Goal: Information Seeking & Learning: Learn about a topic

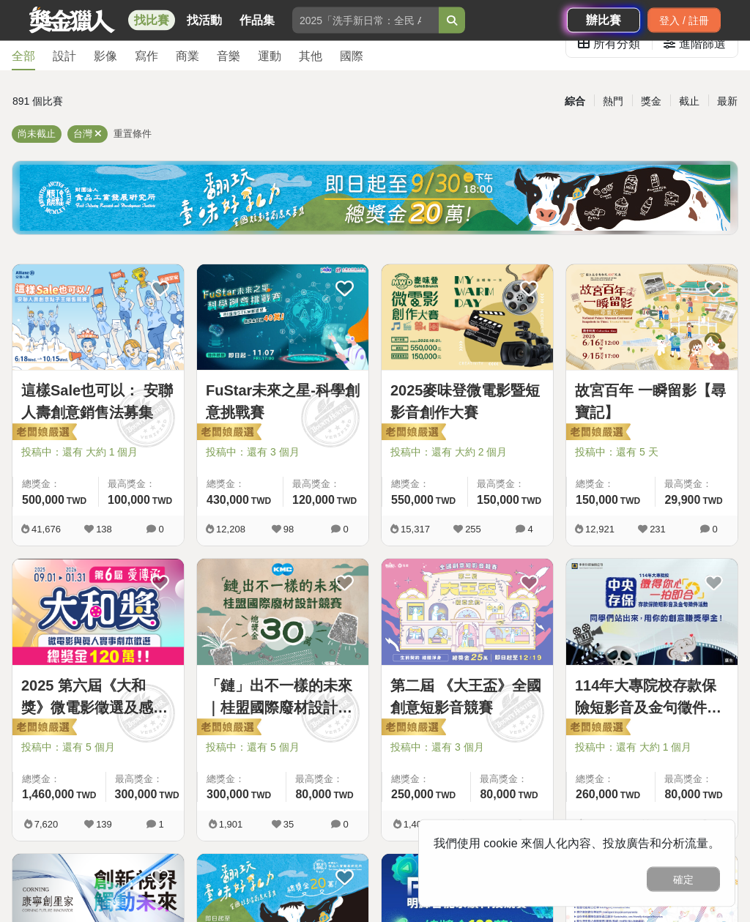
scroll to position [56, 0]
click at [78, 387] on link "這樣Sale也可以： 安聯人壽創意銷售法募集" at bounding box center [98, 401] width 154 height 44
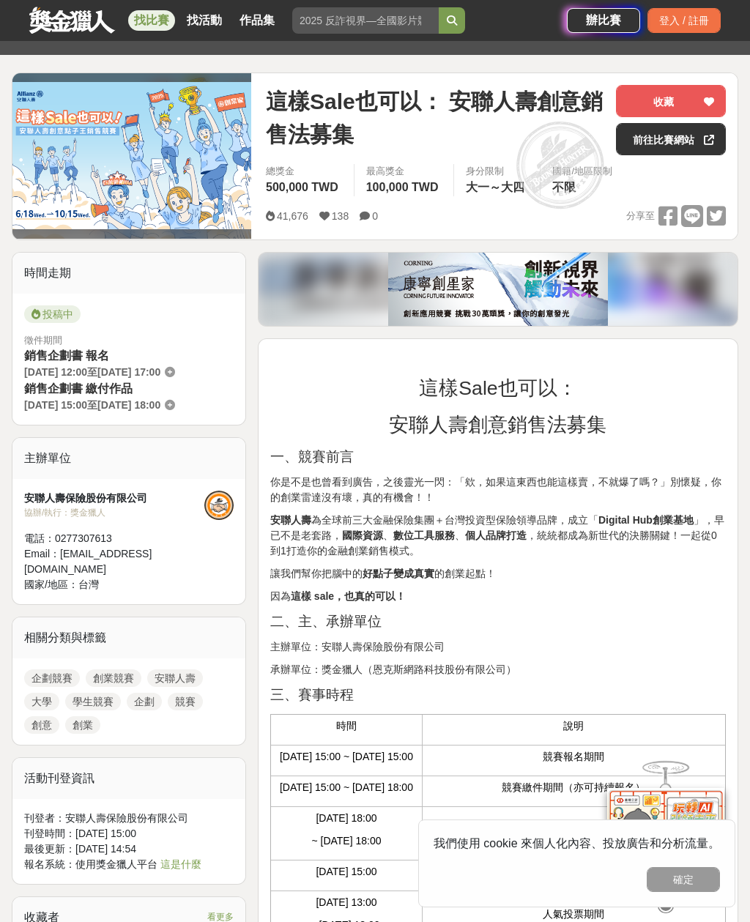
scroll to position [150, 0]
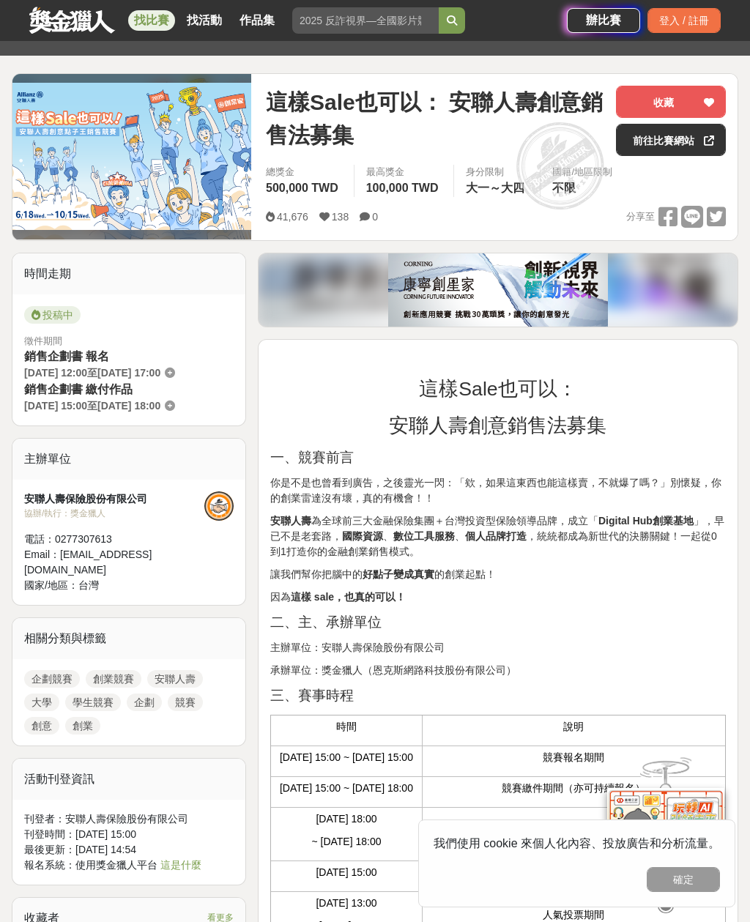
click at [694, 143] on link "前往比賽網站" at bounding box center [671, 140] width 110 height 32
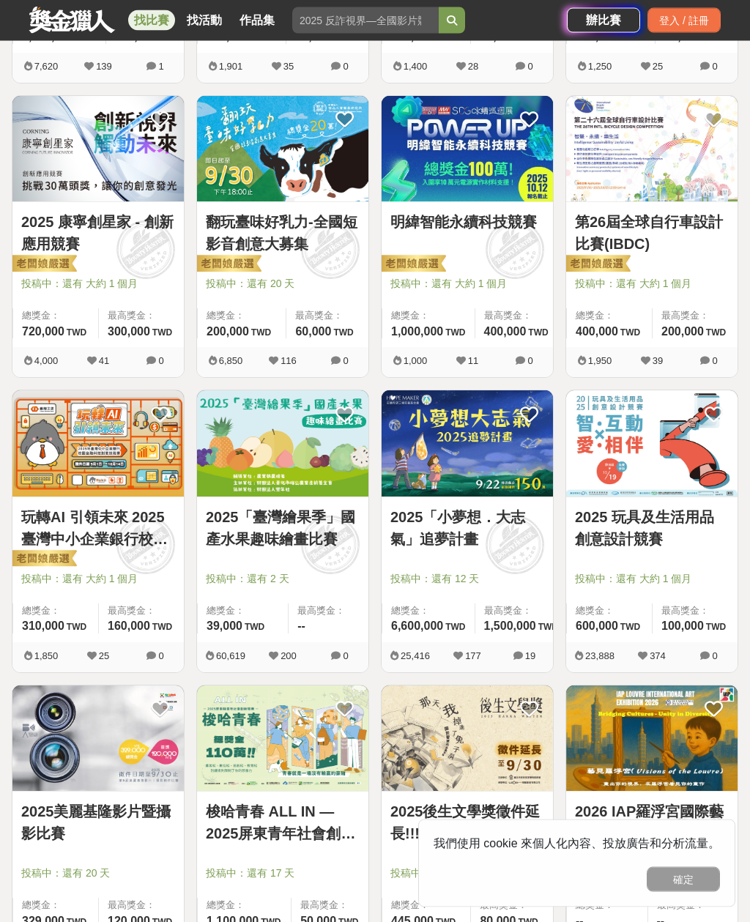
scroll to position [850, 0]
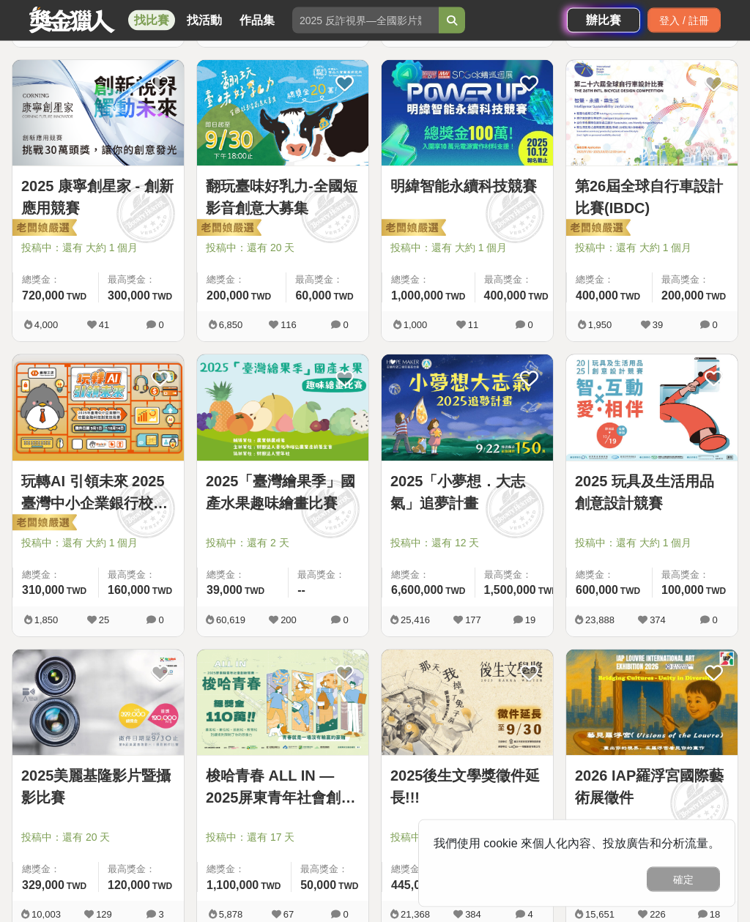
click at [57, 232] on img at bounding box center [43, 229] width 67 height 21
click at [70, 217] on link "2025 康寧創星家 - 創新應用競賽" at bounding box center [98, 198] width 154 height 44
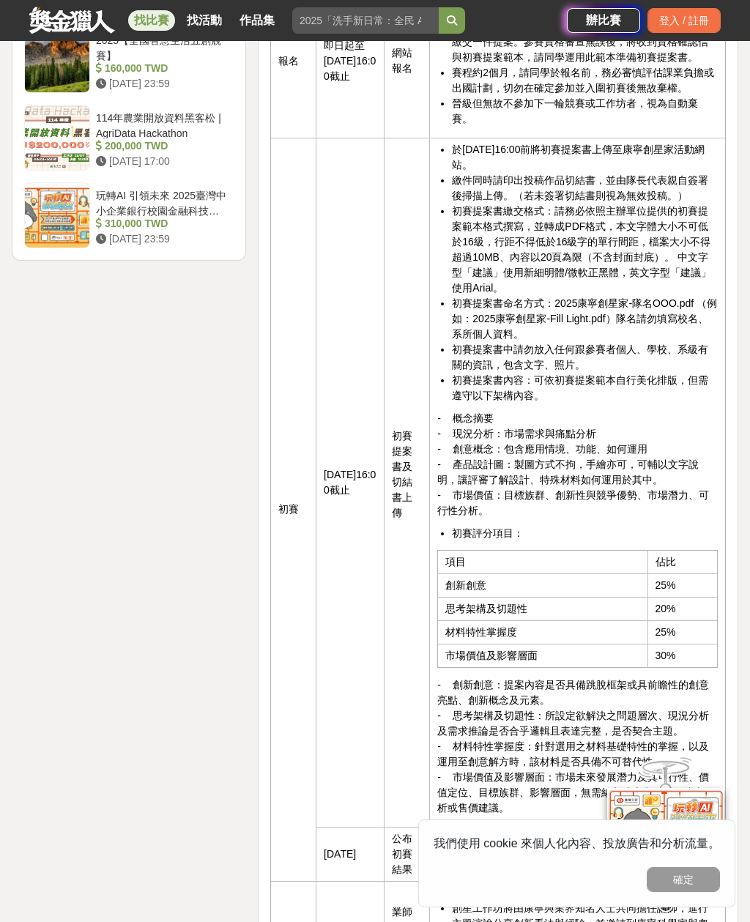
scroll to position [2547, 0]
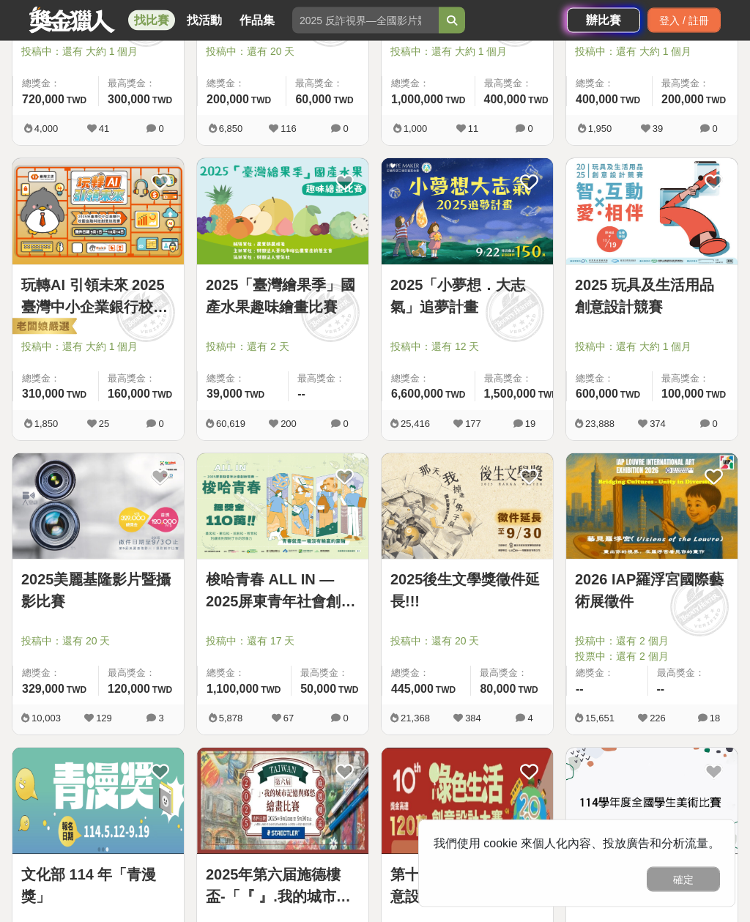
scroll to position [1047, 0]
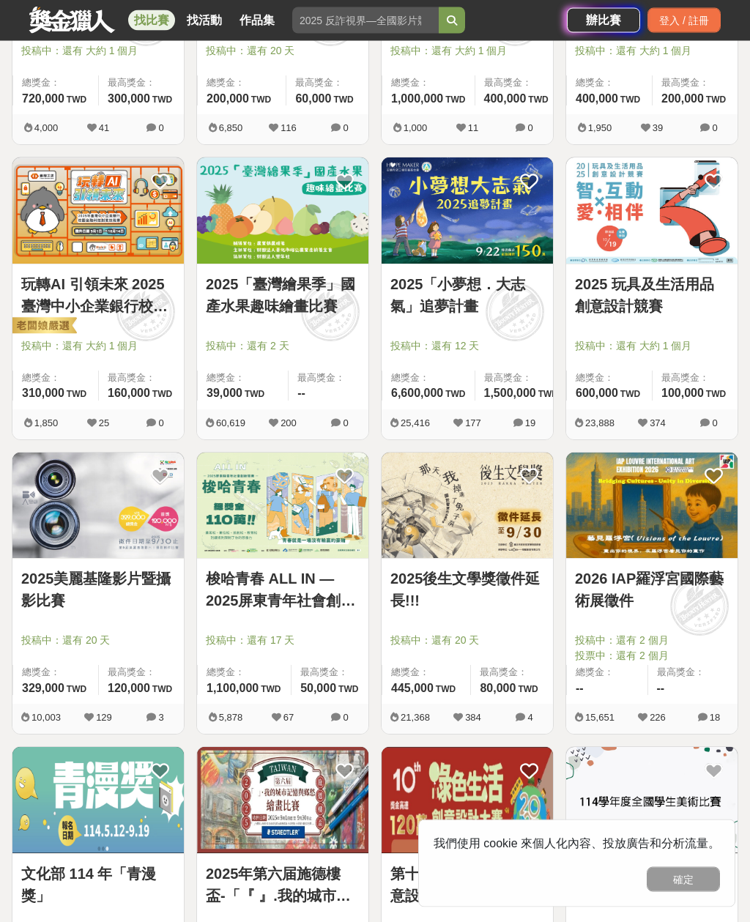
click at [496, 541] on img at bounding box center [467, 505] width 171 height 105
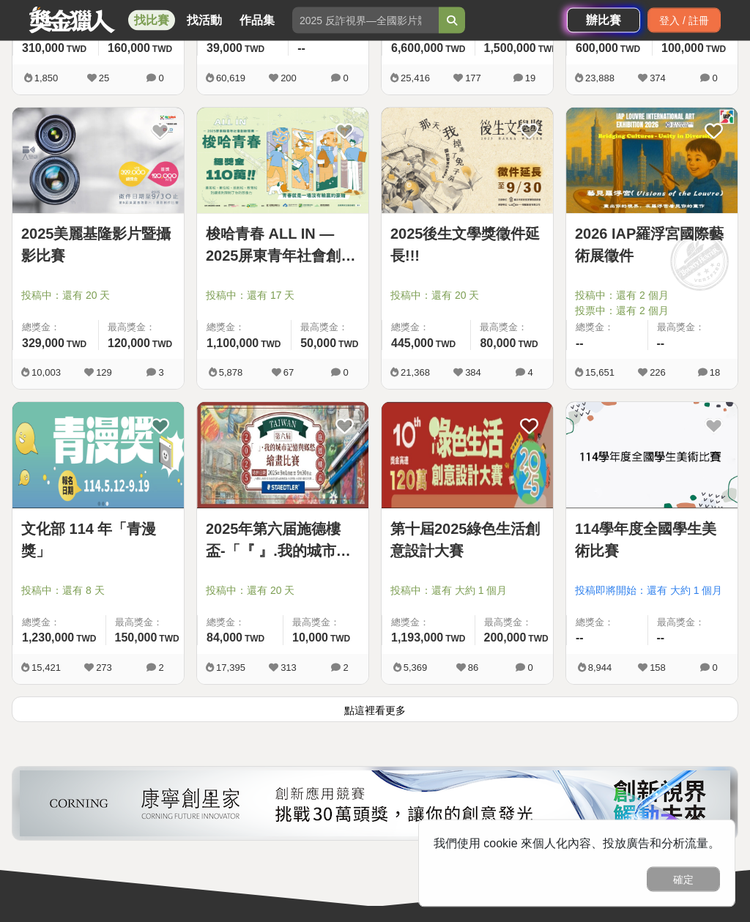
scroll to position [1394, 0]
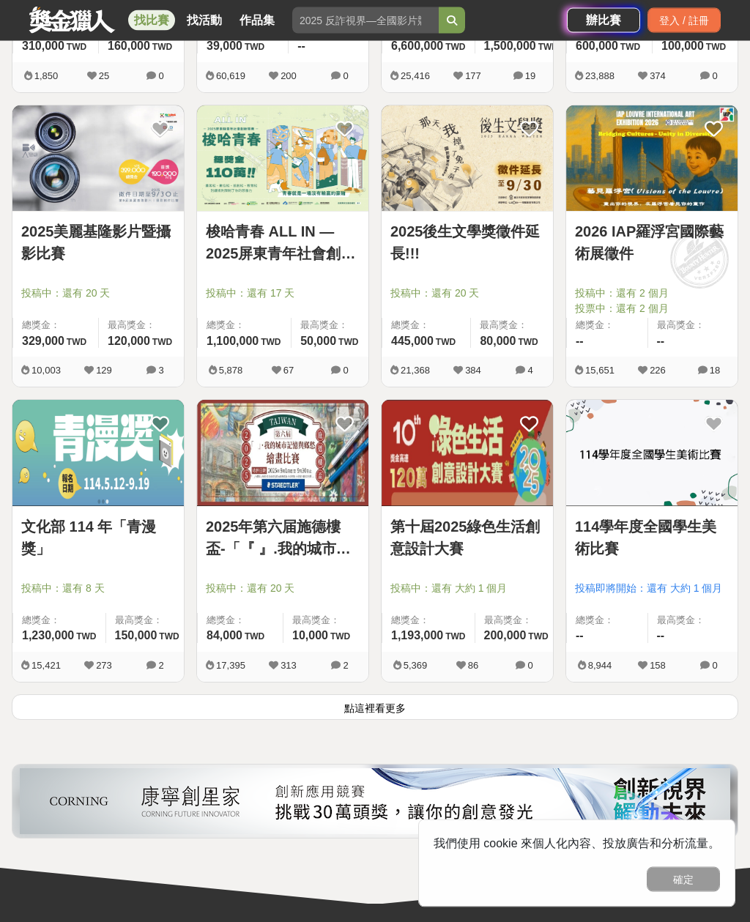
click at [393, 712] on button "點這裡看更多" at bounding box center [375, 708] width 727 height 26
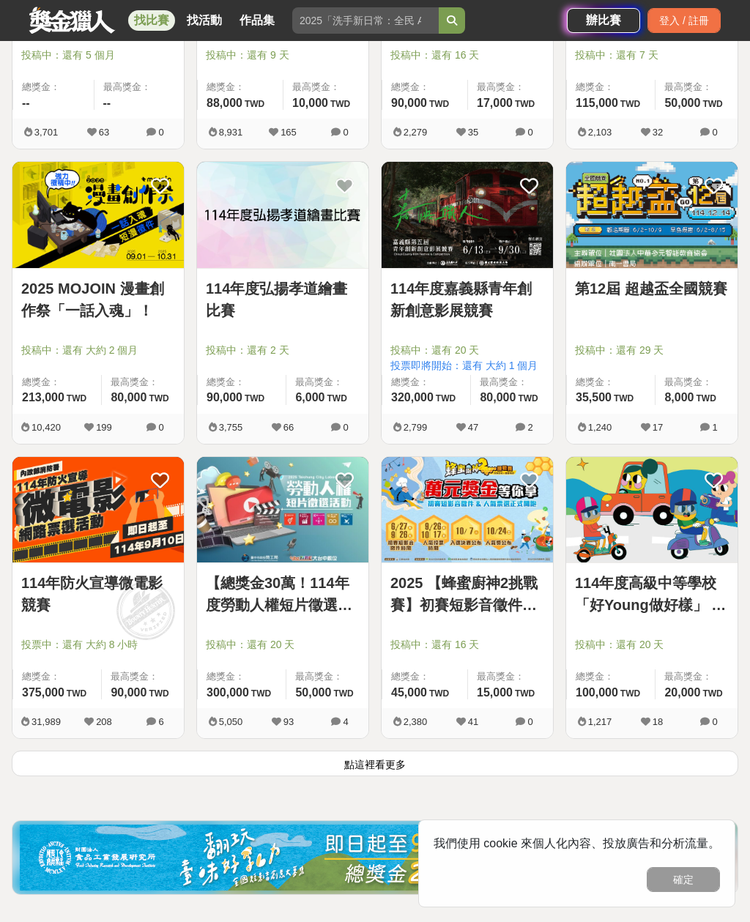
scroll to position [3176, 0]
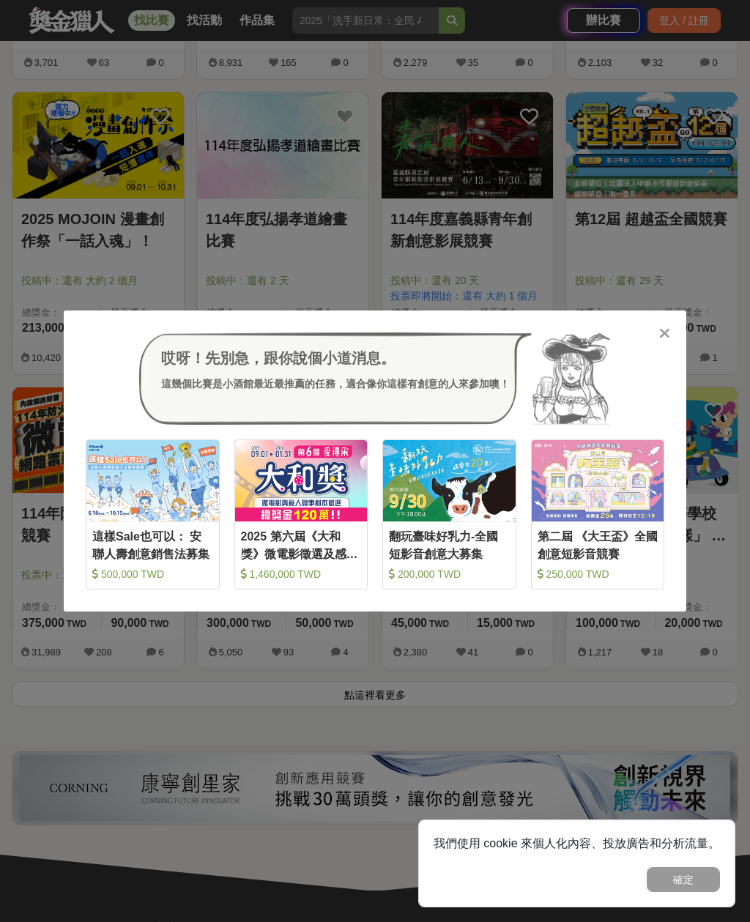
click at [660, 341] on icon at bounding box center [664, 333] width 11 height 15
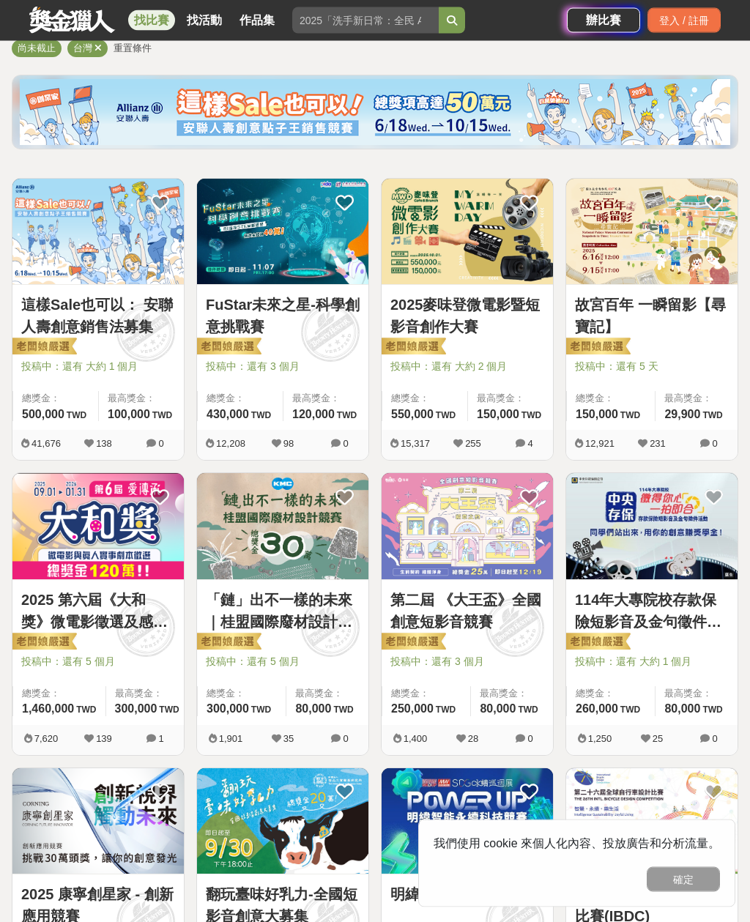
scroll to position [0, 0]
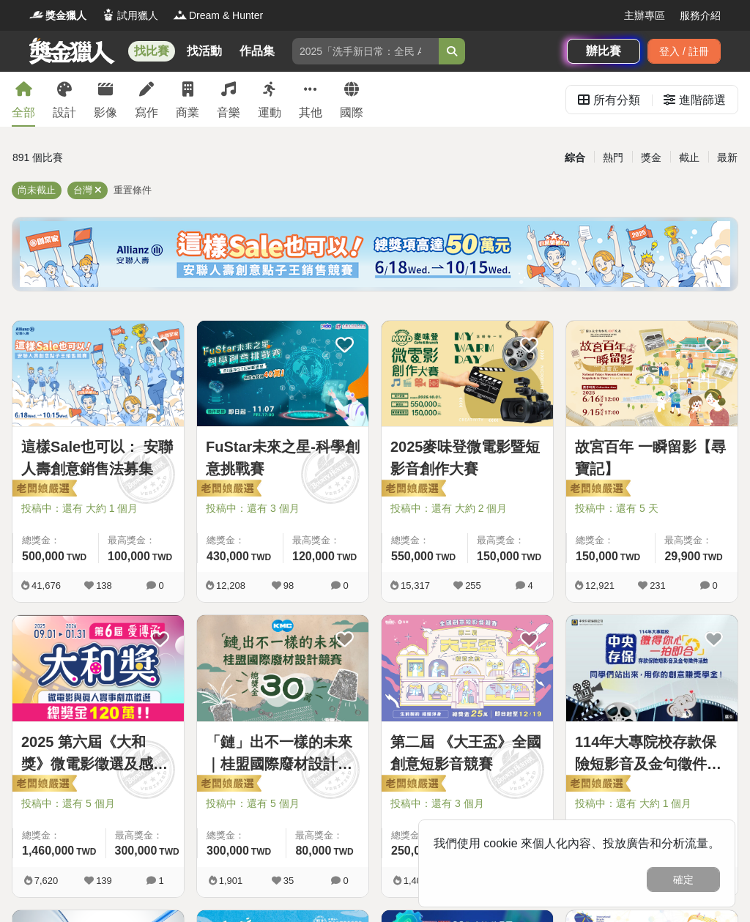
click at [177, 104] on div "商業" at bounding box center [187, 113] width 23 height 18
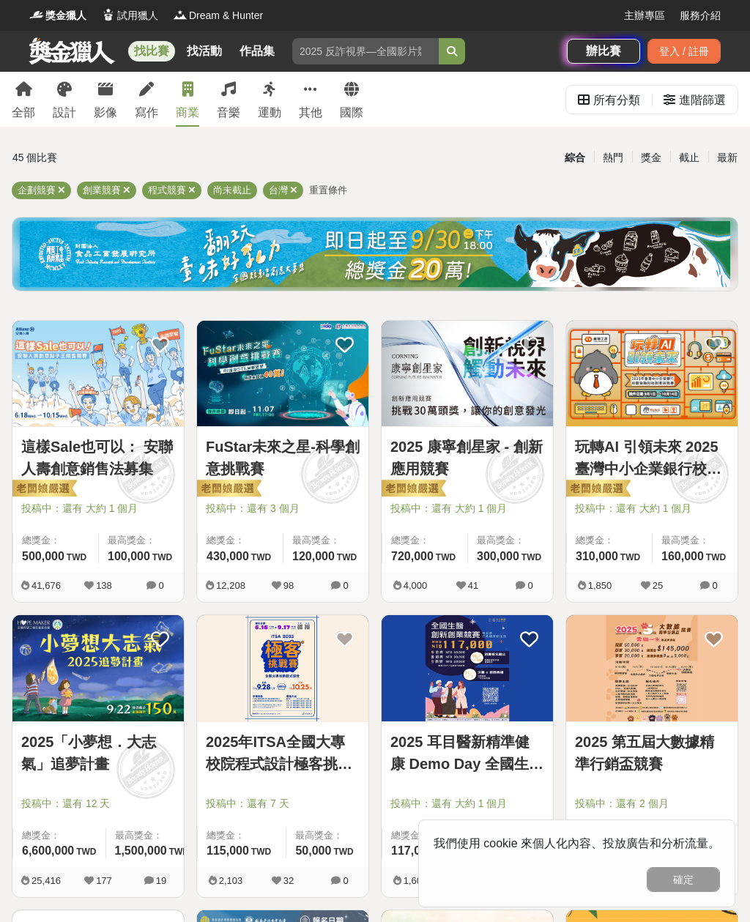
click at [320, 394] on img at bounding box center [282, 373] width 171 height 105
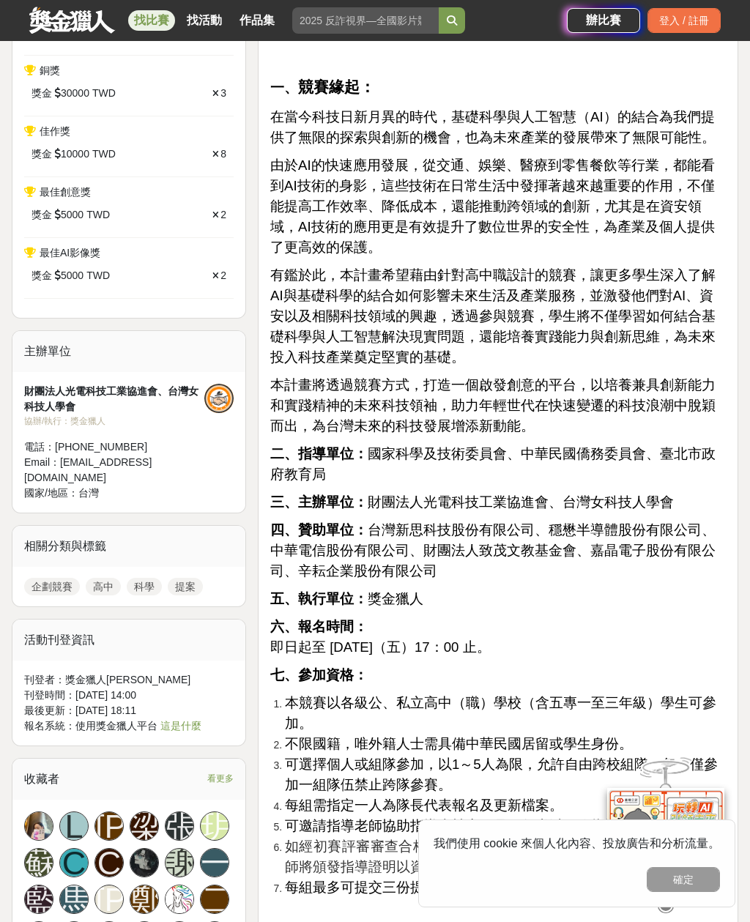
scroll to position [762, 0]
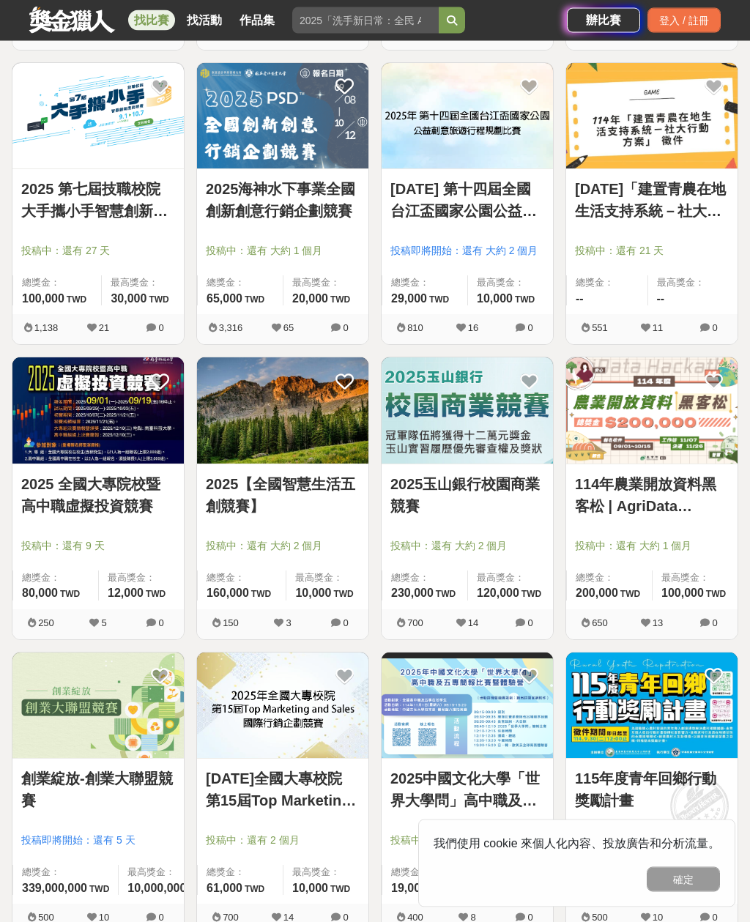
scroll to position [848, 0]
click at [249, 213] on link "2025海神水下事業全國創新創意行銷企劃競賽" at bounding box center [283, 200] width 154 height 44
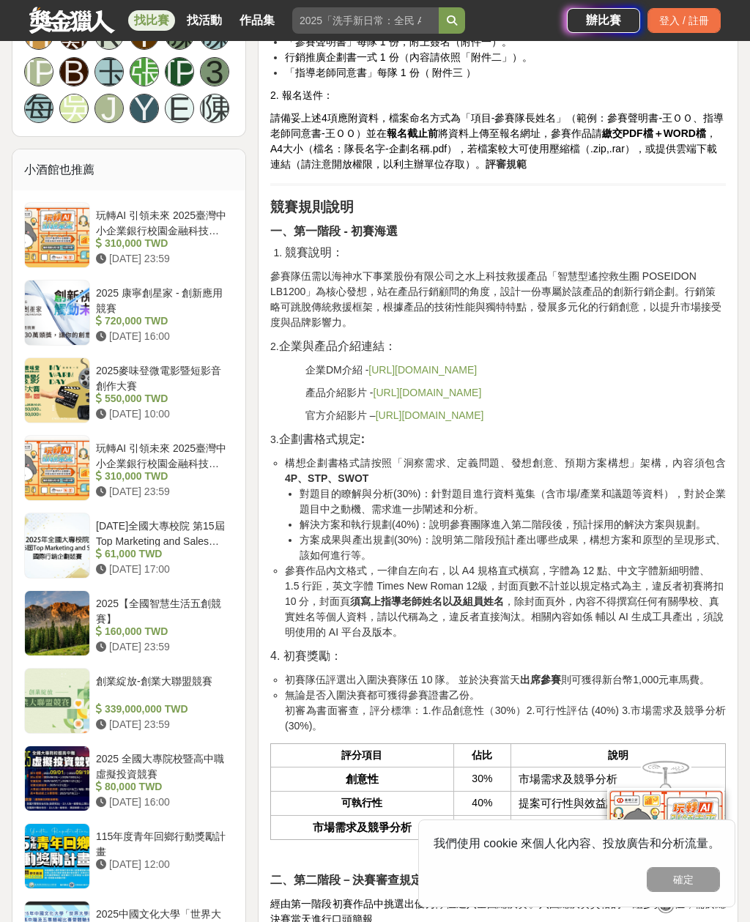
scroll to position [1193, 0]
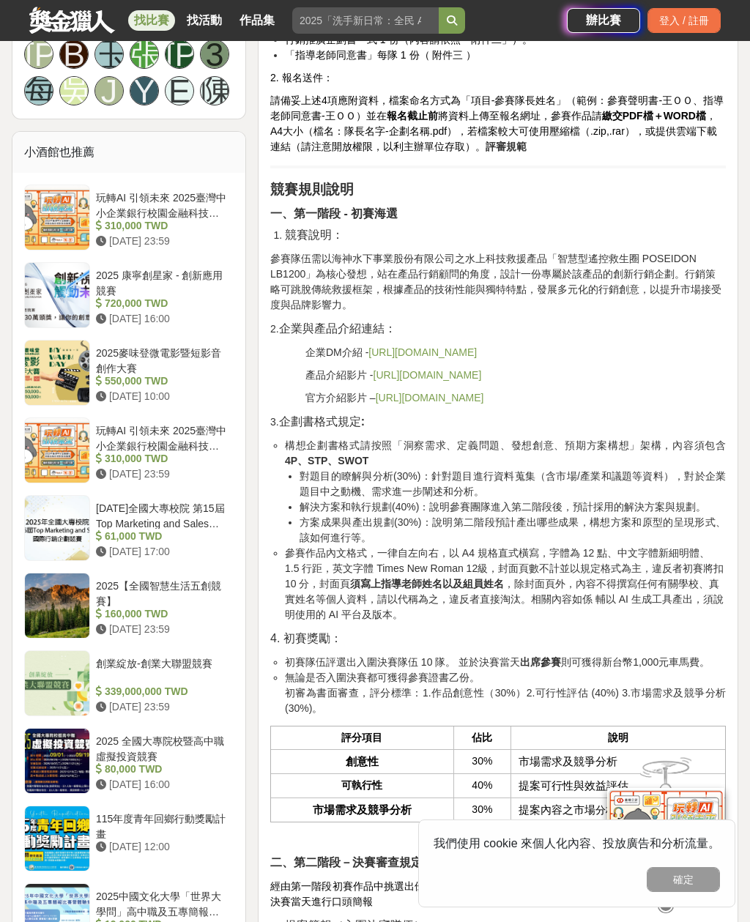
click at [477, 358] on link "[URL][DOMAIN_NAME]" at bounding box center [422, 352] width 108 height 12
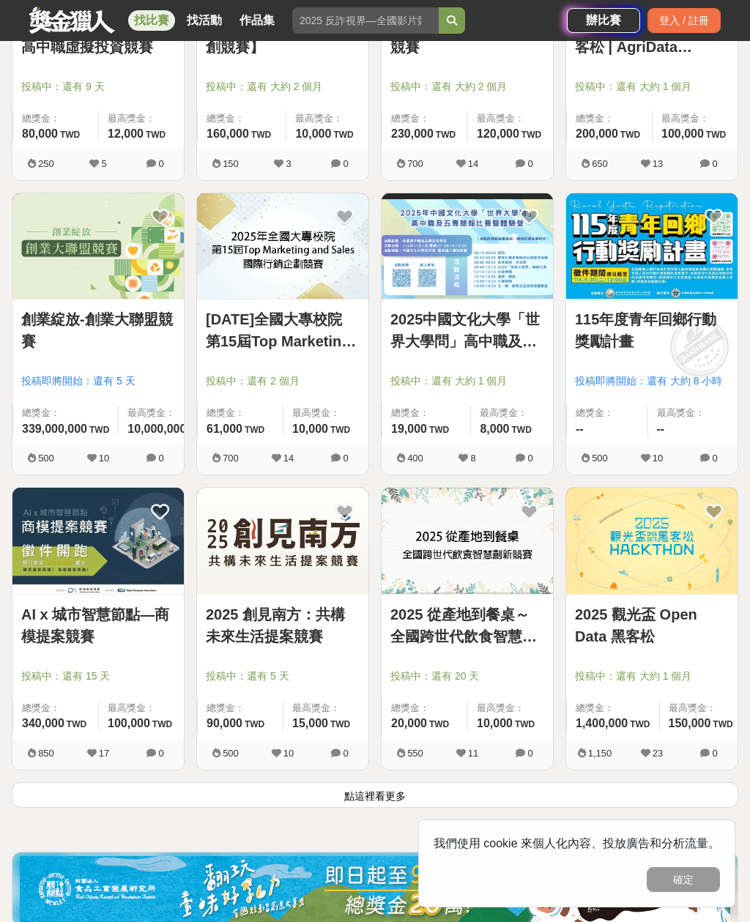
scroll to position [1343, 0]
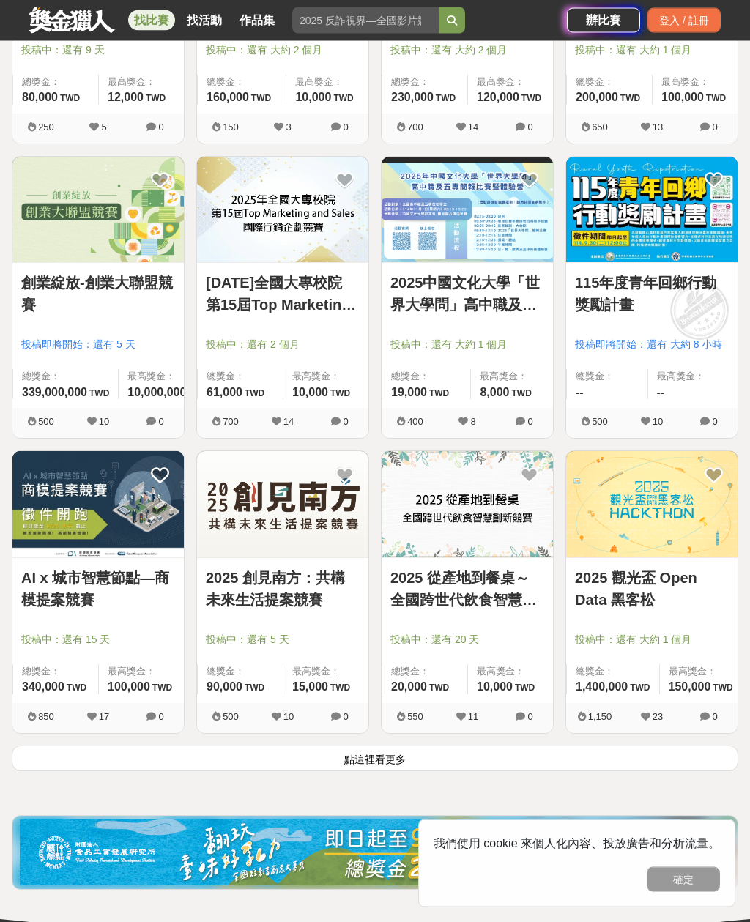
click at [235, 200] on img at bounding box center [282, 209] width 171 height 105
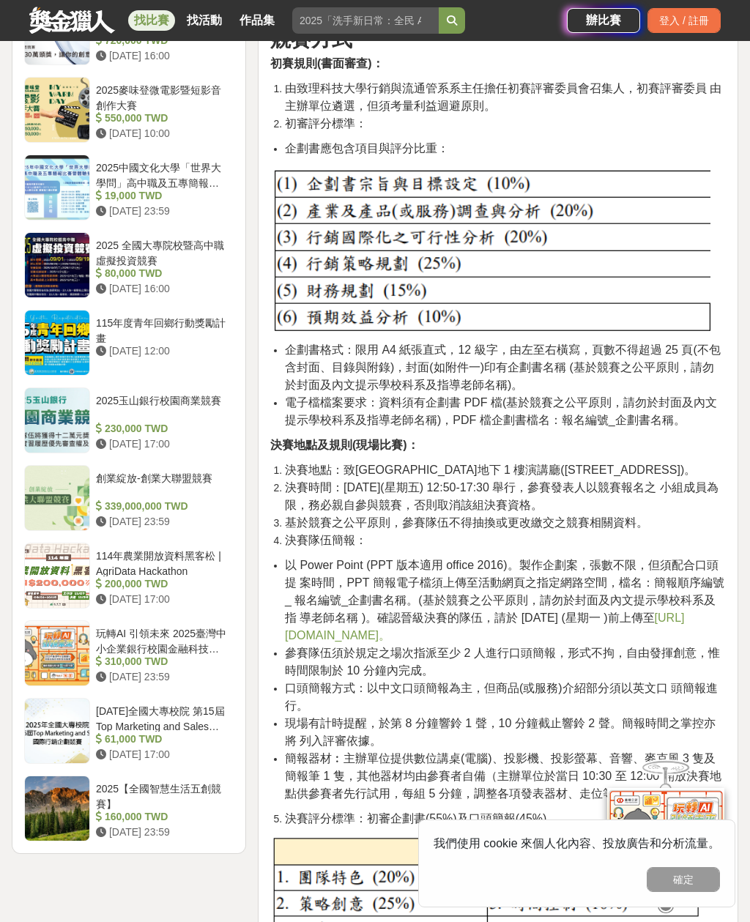
scroll to position [1385, 0]
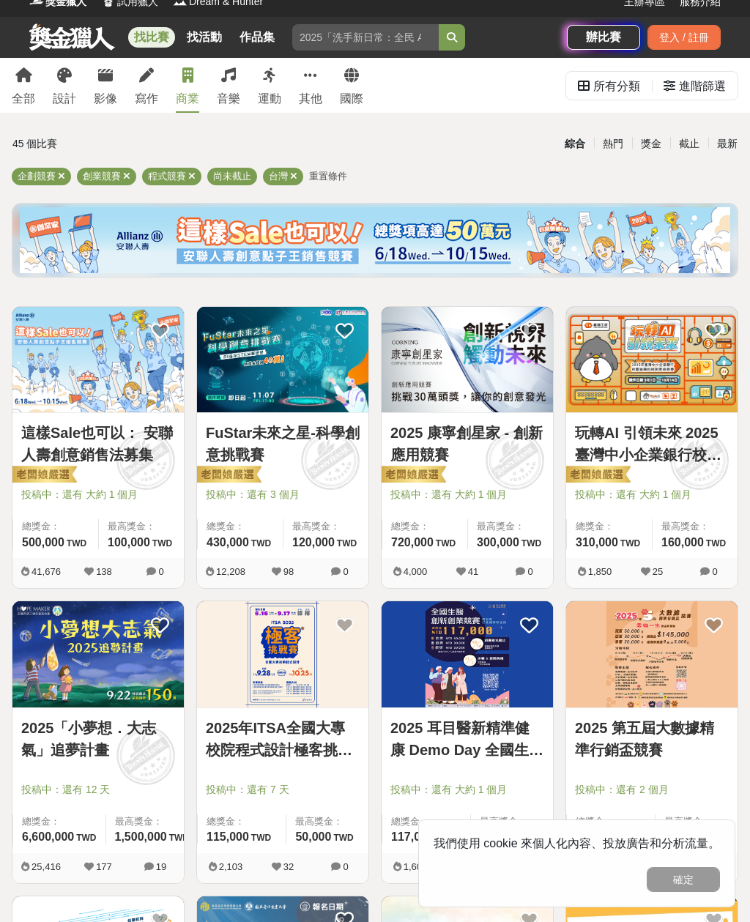
scroll to position [13, 0]
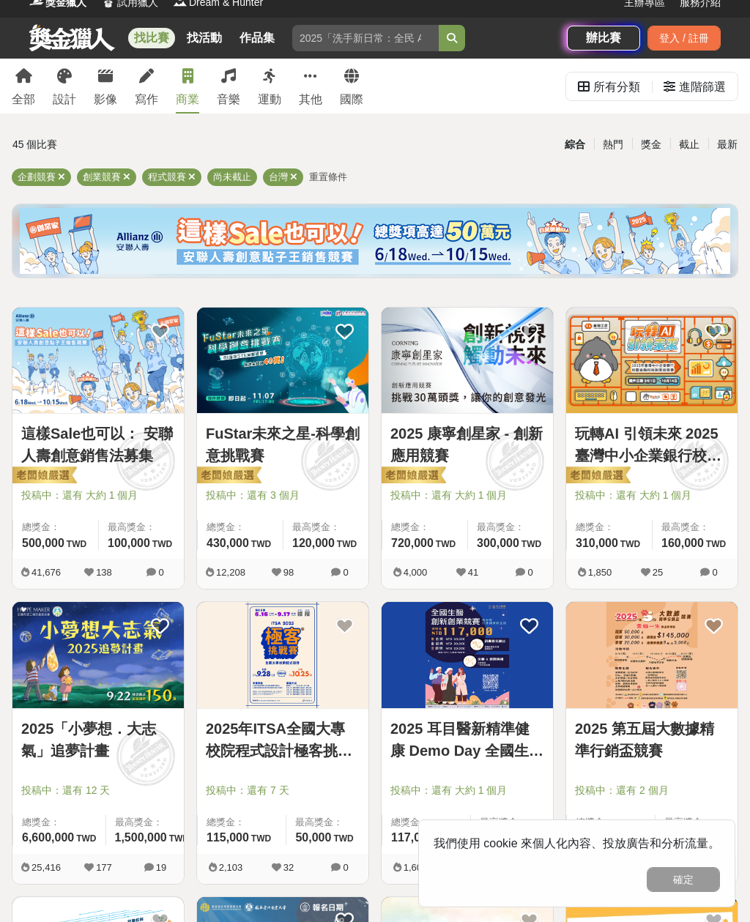
click at [99, 409] on img at bounding box center [97, 360] width 171 height 105
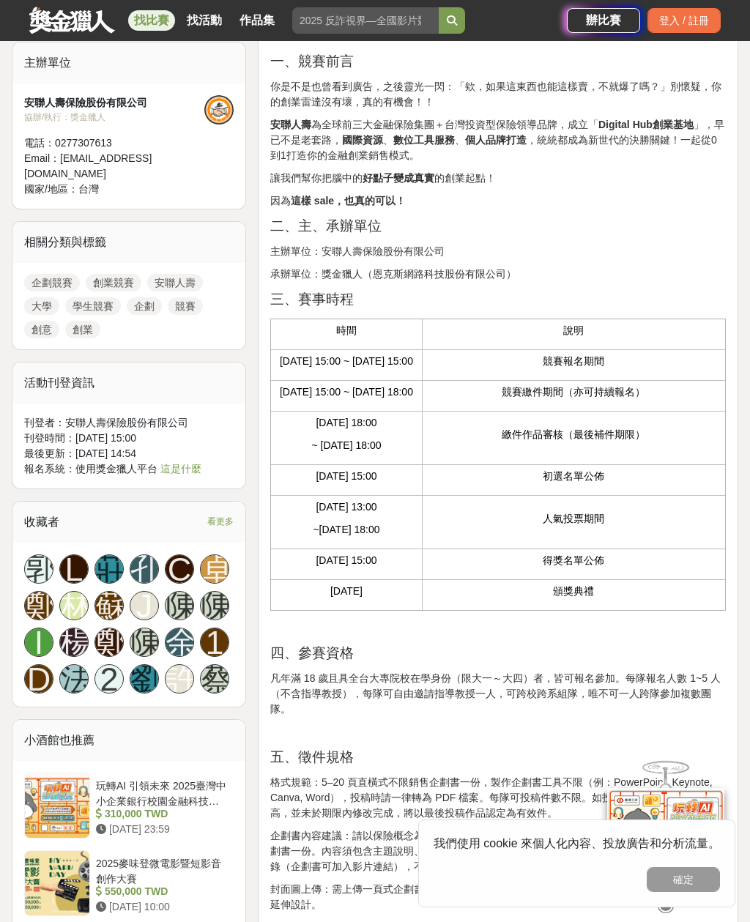
scroll to position [445, 0]
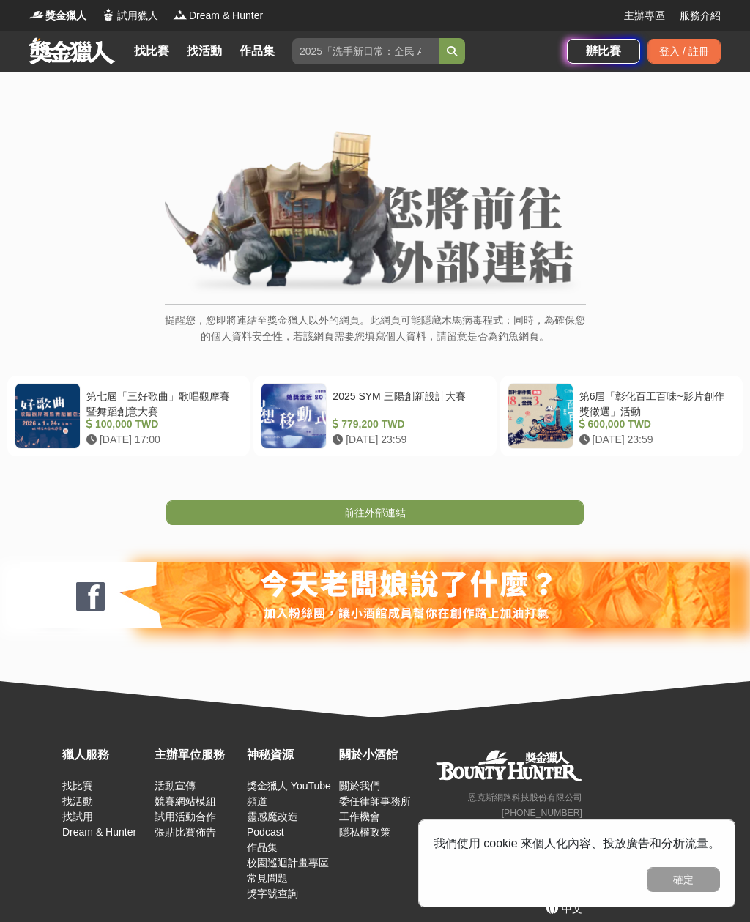
click at [494, 500] on link "前往外部連結" at bounding box center [375, 512] width 418 height 25
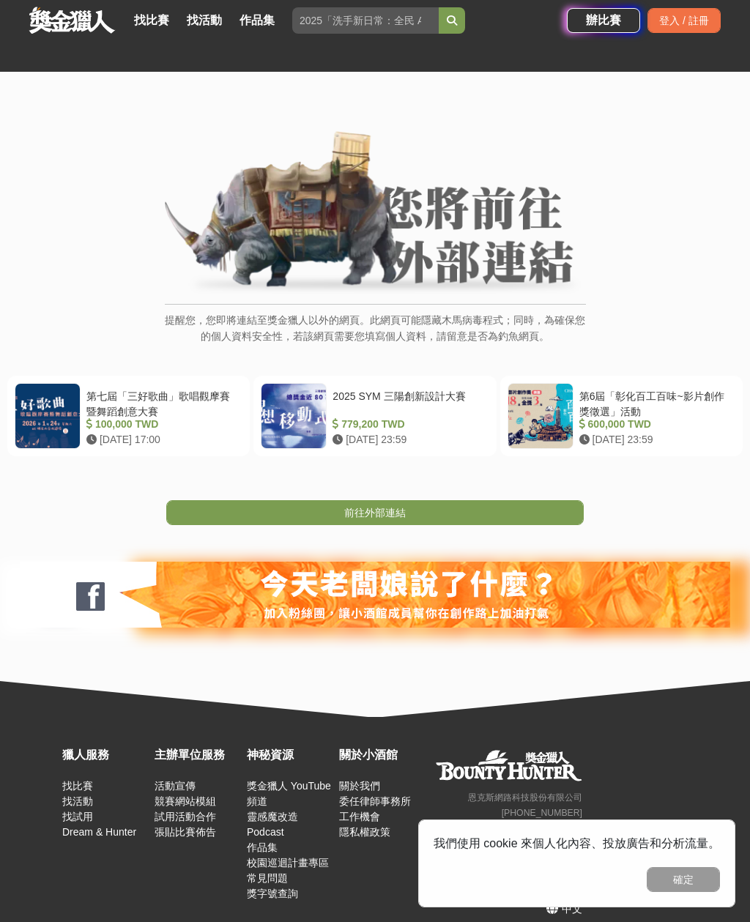
scroll to position [58, 0]
